Goal: Register for event/course

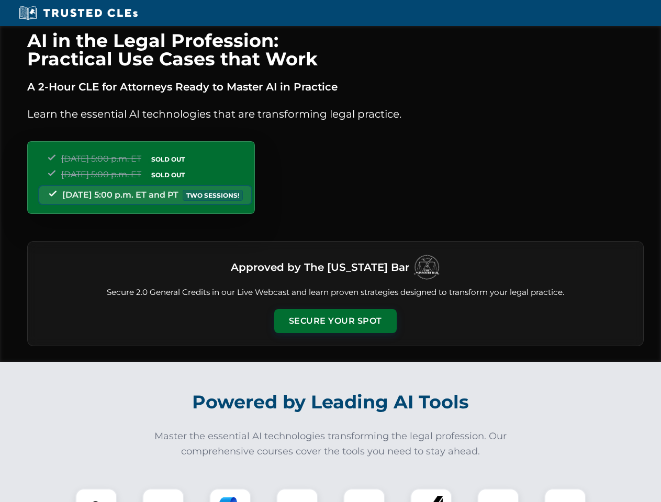
click at [335, 321] on button "Secure Your Spot" at bounding box center [335, 321] width 122 height 24
click at [96, 495] on img at bounding box center [96, 509] width 30 height 30
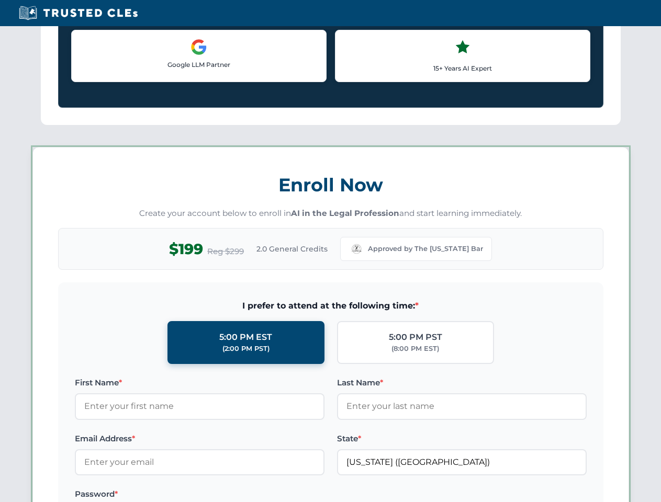
click at [230, 495] on label "Password *" at bounding box center [199, 494] width 249 height 13
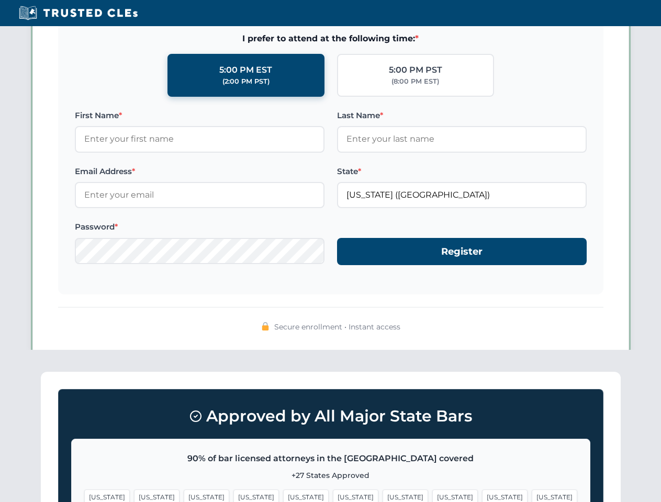
click at [482, 495] on span "[US_STATE]" at bounding box center [505, 497] width 46 height 15
